Goal: Transaction & Acquisition: Purchase product/service

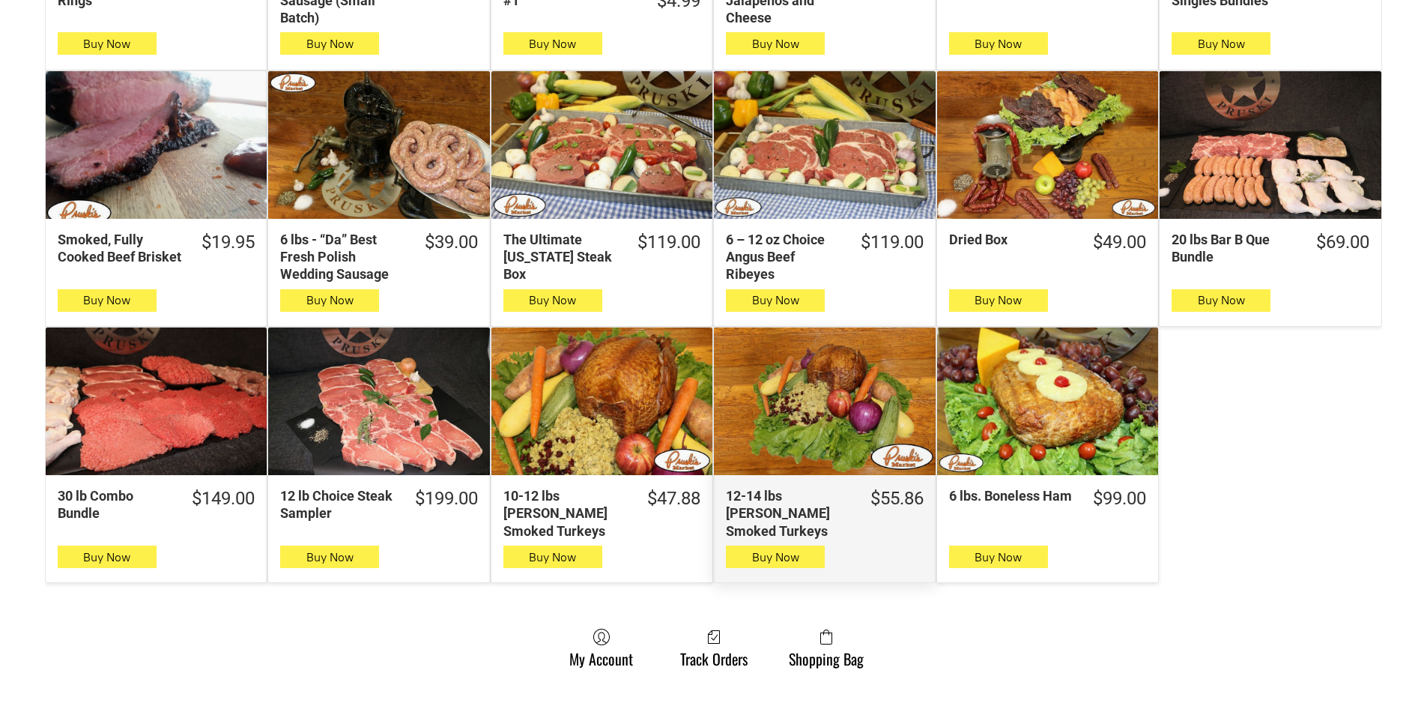
scroll to position [599, 0]
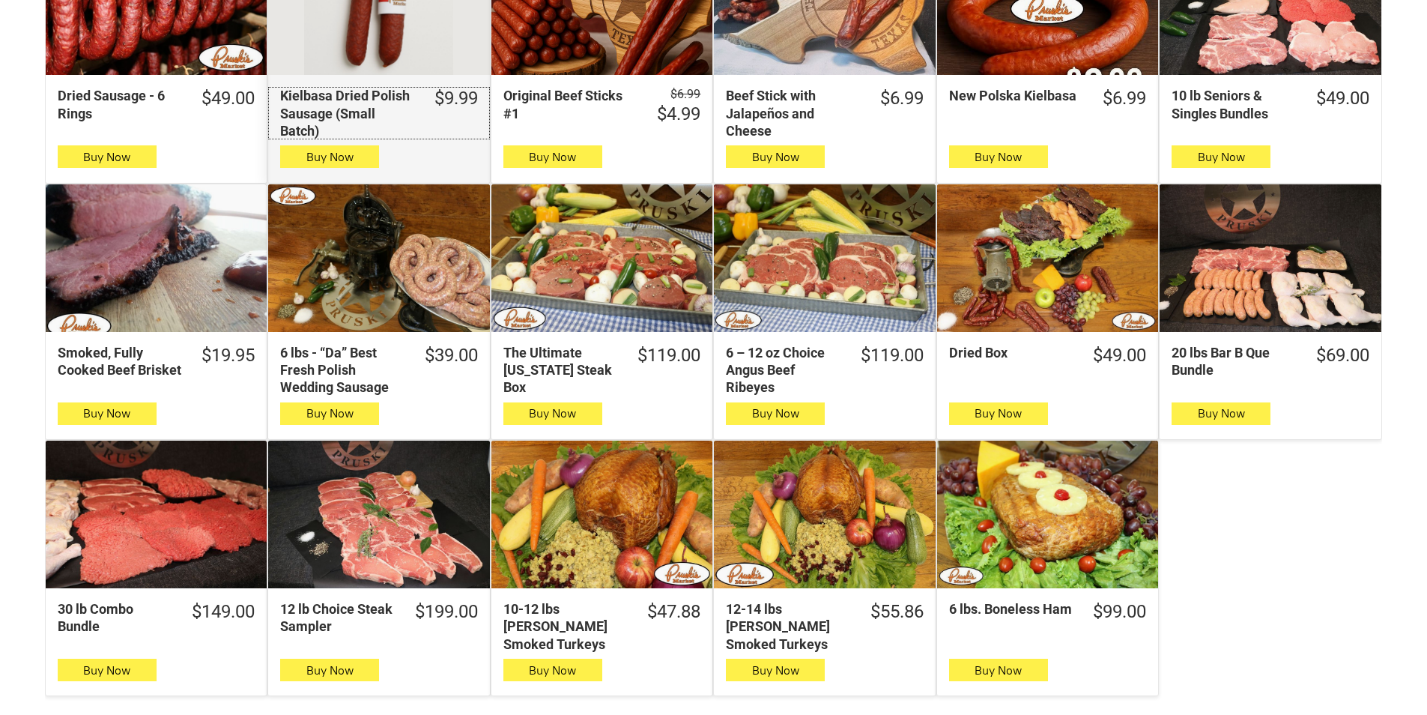
click at [452, 137] on link "$9.99 Kielbasa Dried Polish Sausage (Small Batch)" at bounding box center [378, 113] width 221 height 52
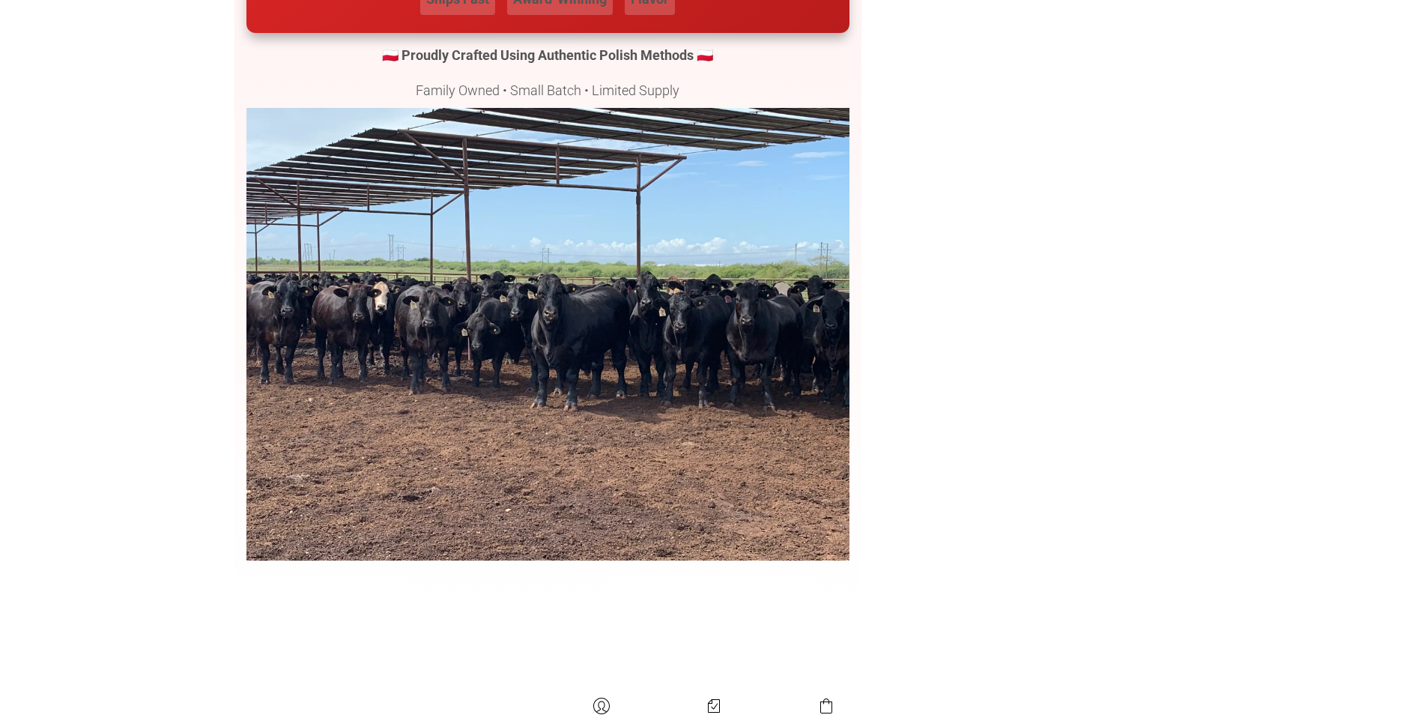
scroll to position [4046, 0]
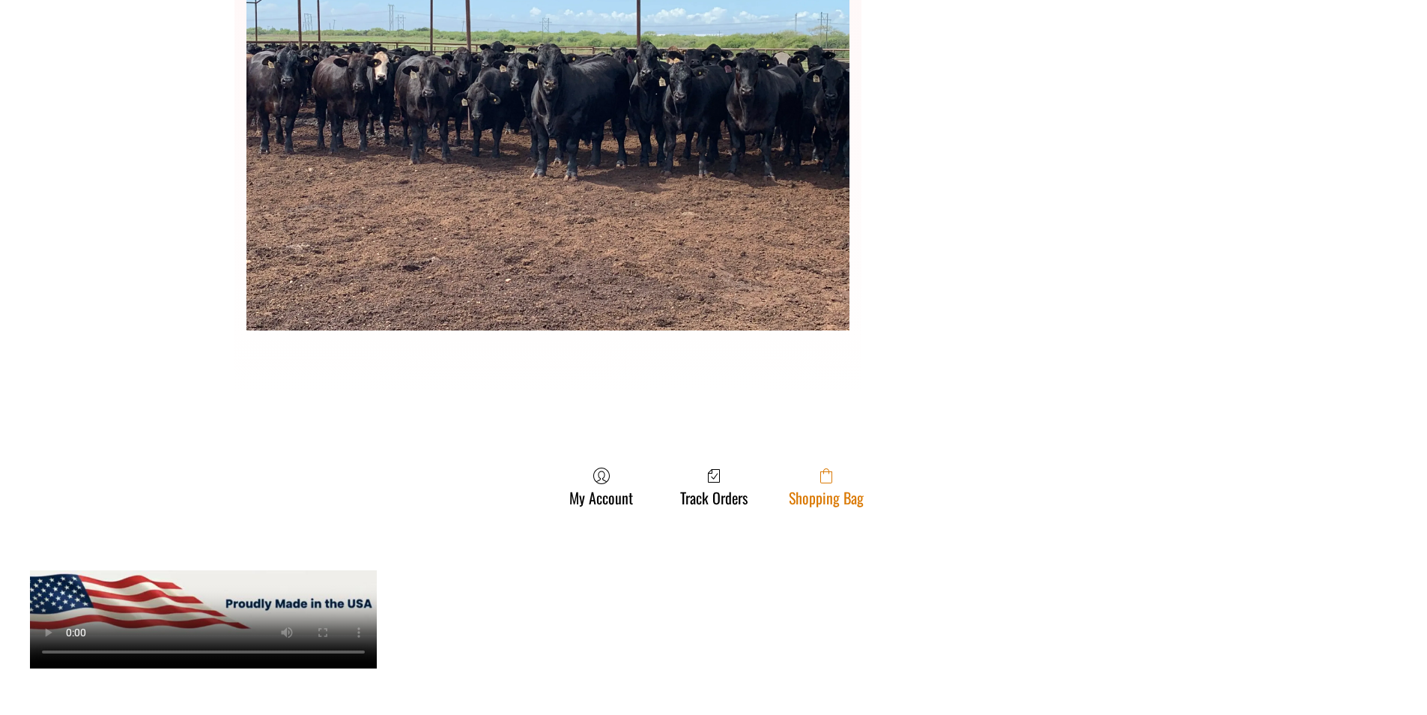
click at [856, 484] on span at bounding box center [826, 476] width 75 height 18
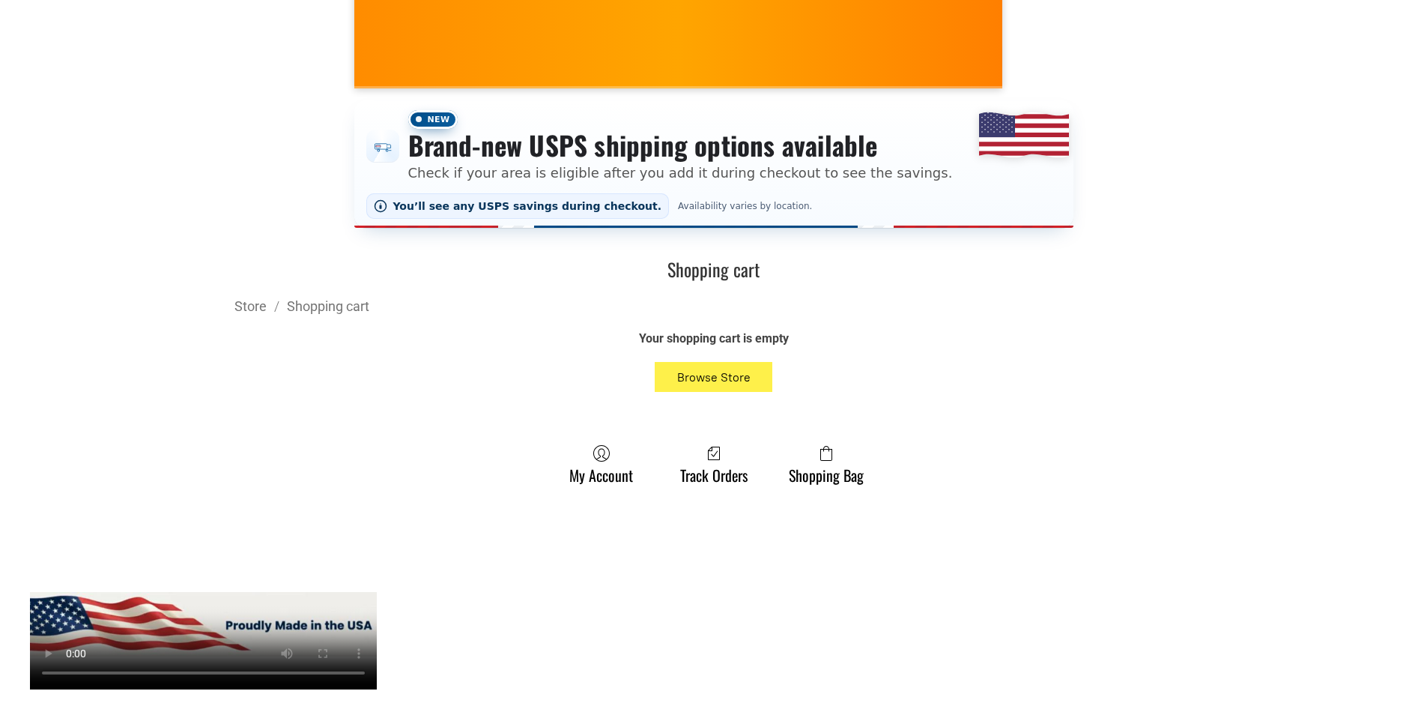
scroll to position [75, 0]
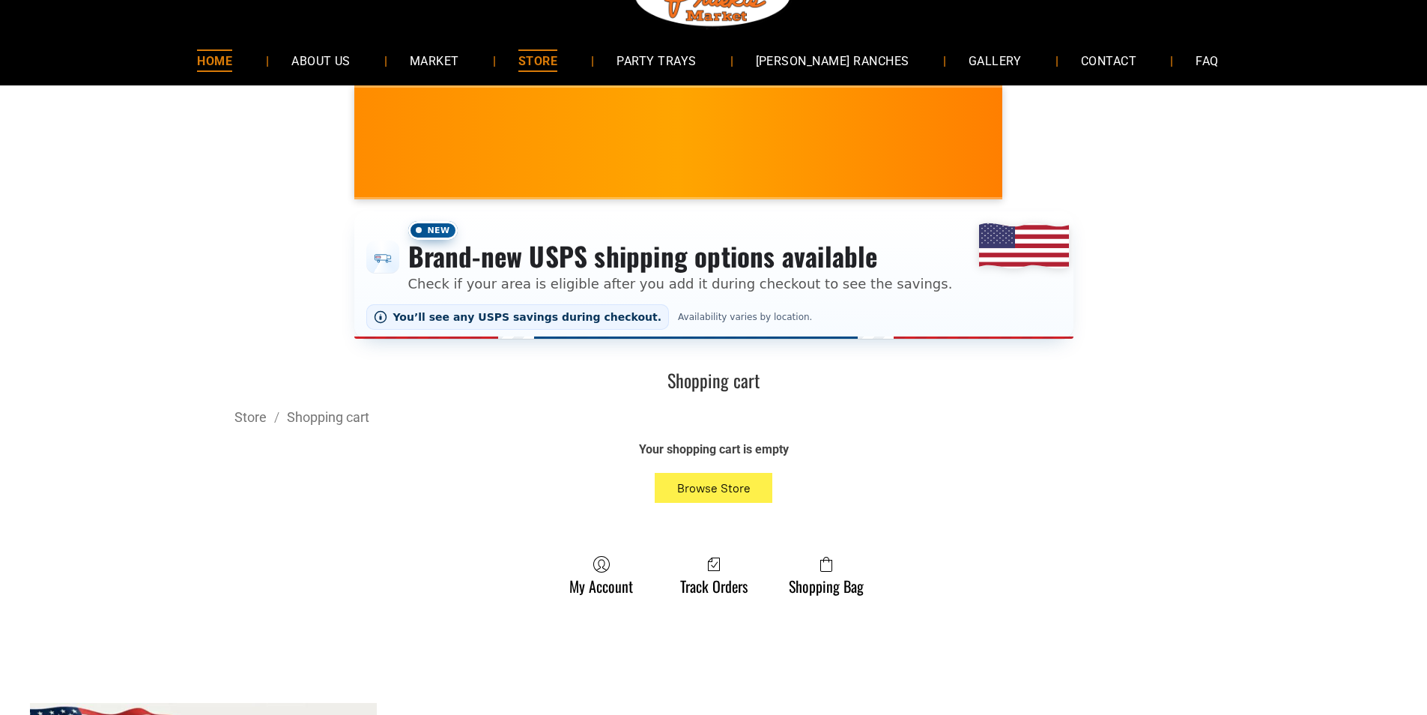
click at [232, 62] on span "HOME" at bounding box center [214, 60] width 35 height 22
